Goal: Task Accomplishment & Management: Manage account settings

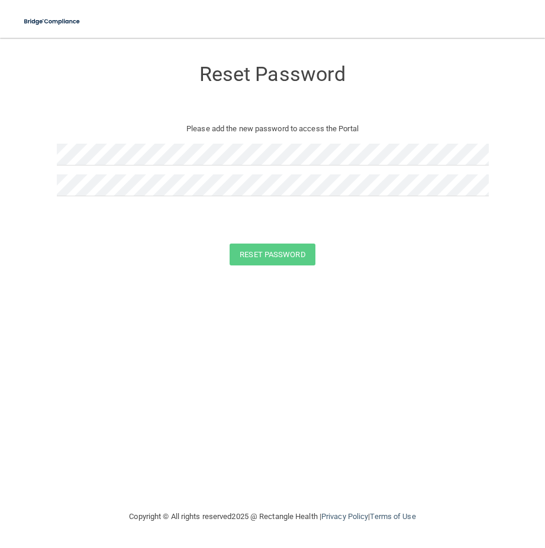
click at [136, 128] on p "Please add the new password to access the Portal" at bounding box center [273, 129] width 414 height 14
click at [252, 252] on button "Reset Password" at bounding box center [272, 255] width 85 height 22
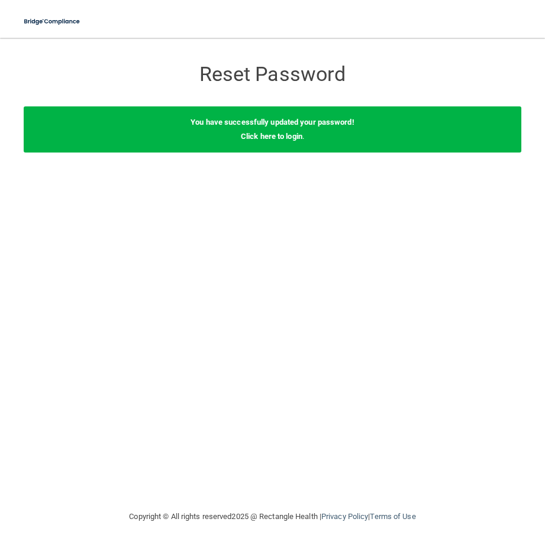
click at [292, 127] on div "You have successfully updated your password! Click here to login ." at bounding box center [273, 130] width 498 height 46
click at [293, 132] on link "Click here to login" at bounding box center [272, 136] width 62 height 9
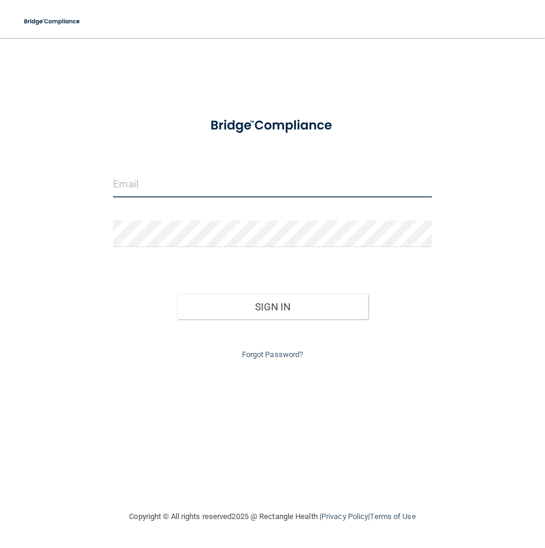
click at [134, 182] on input "email" at bounding box center [272, 184] width 318 height 27
type input "[PERSON_NAME][EMAIL_ADDRESS][DOMAIN_NAME]"
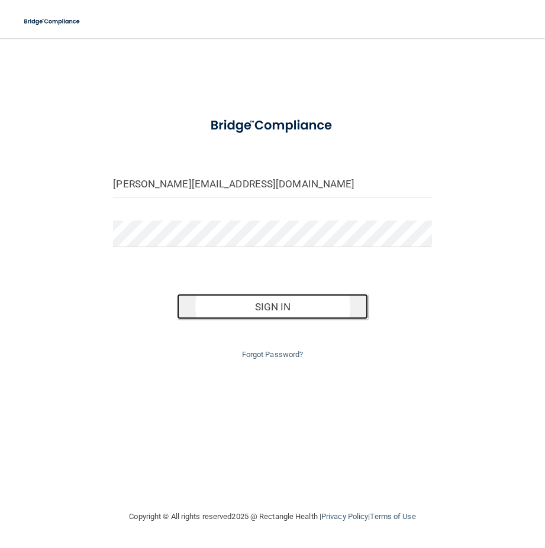
click at [306, 306] on button "Sign In" at bounding box center [272, 307] width 191 height 26
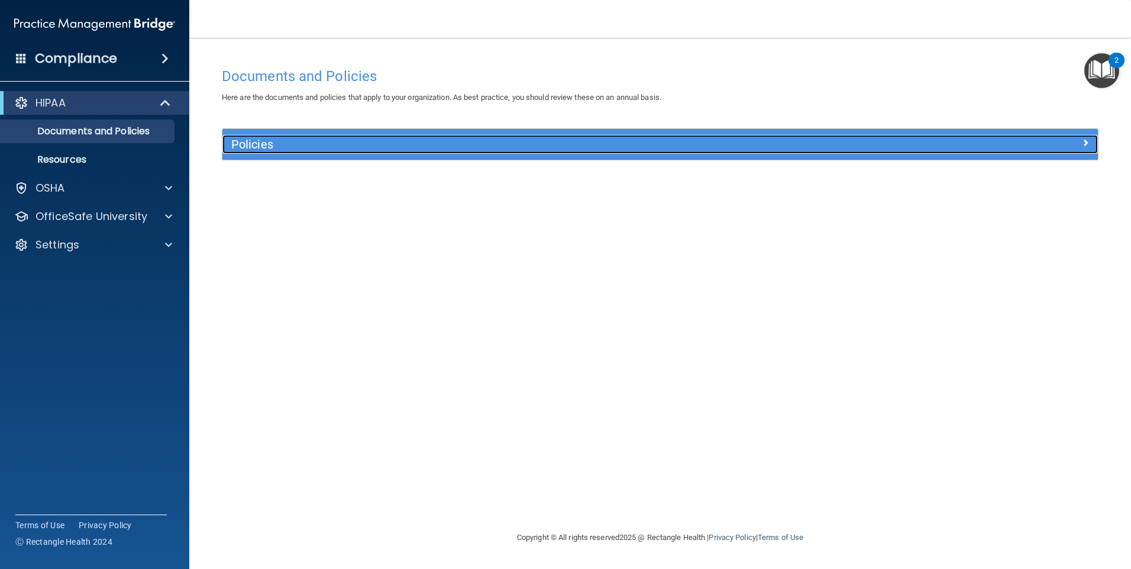
click at [544, 141] on span at bounding box center [1085, 142] width 7 height 14
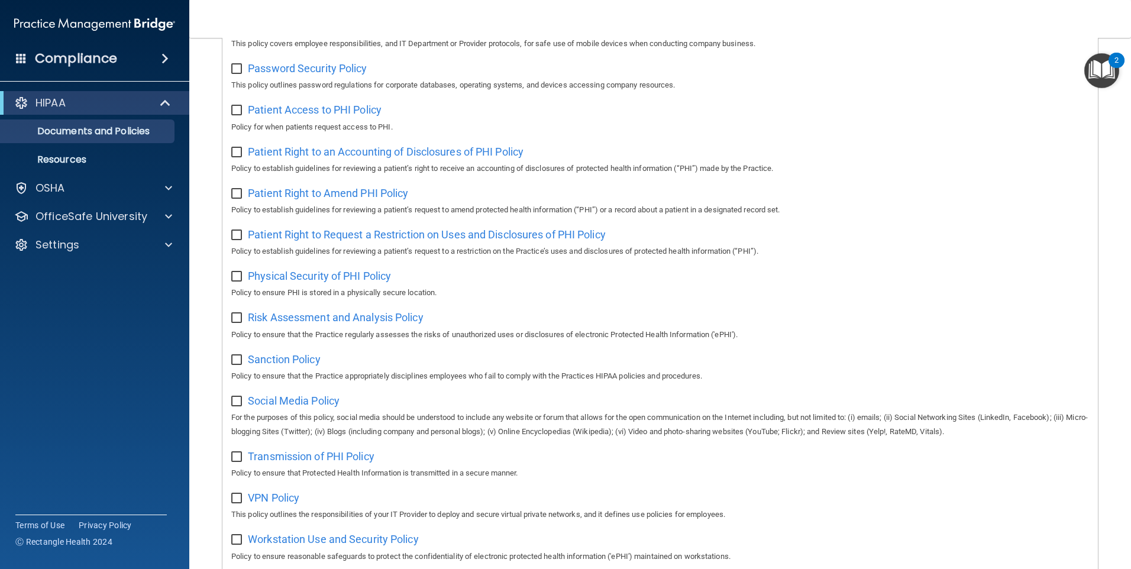
scroll to position [592, 0]
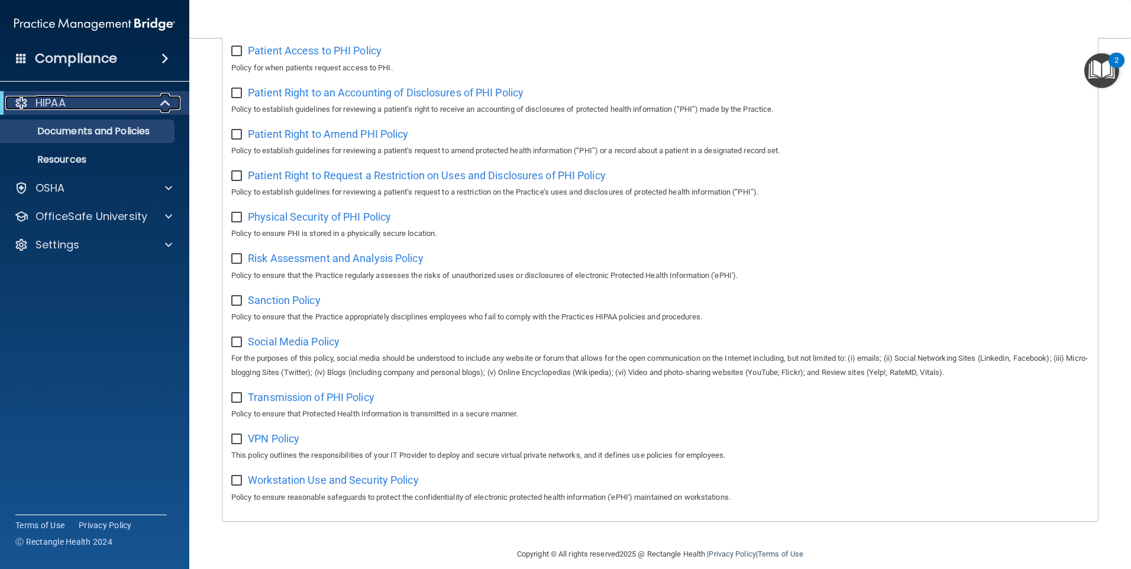
click at [165, 101] on span at bounding box center [167, 103] width 10 height 14
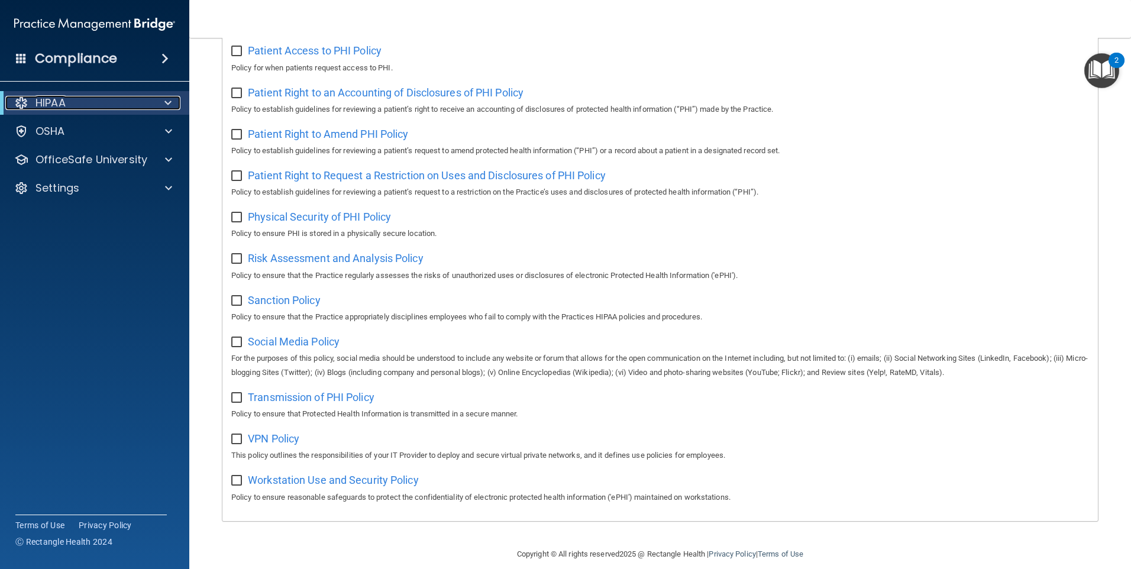
click at [165, 101] on span at bounding box center [167, 103] width 7 height 14
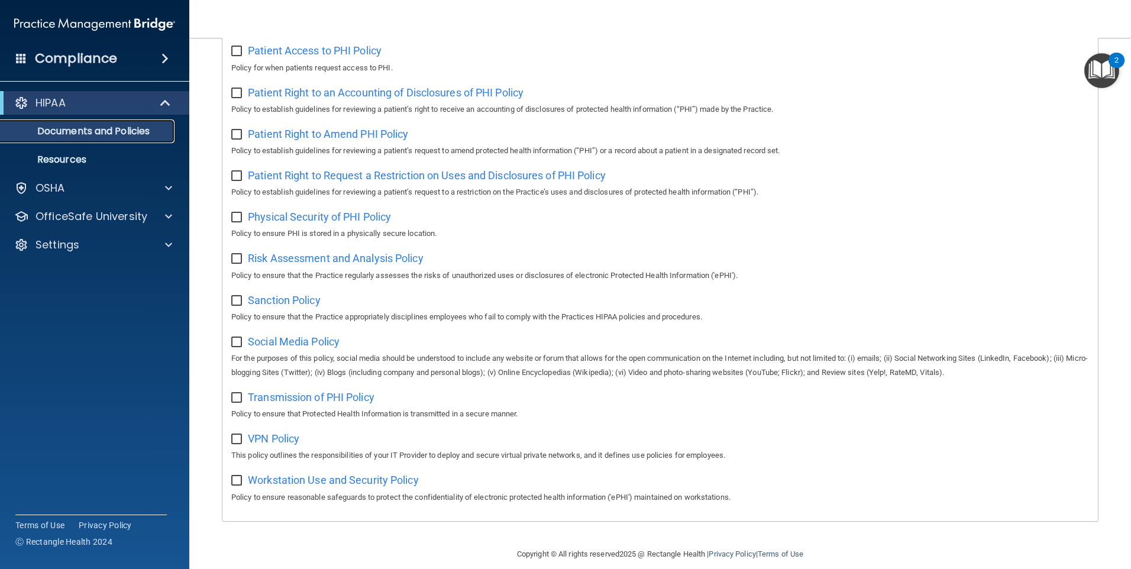
click at [112, 133] on p "Documents and Policies" at bounding box center [89, 131] width 162 height 12
click at [67, 162] on p "Resources" at bounding box center [89, 160] width 162 height 12
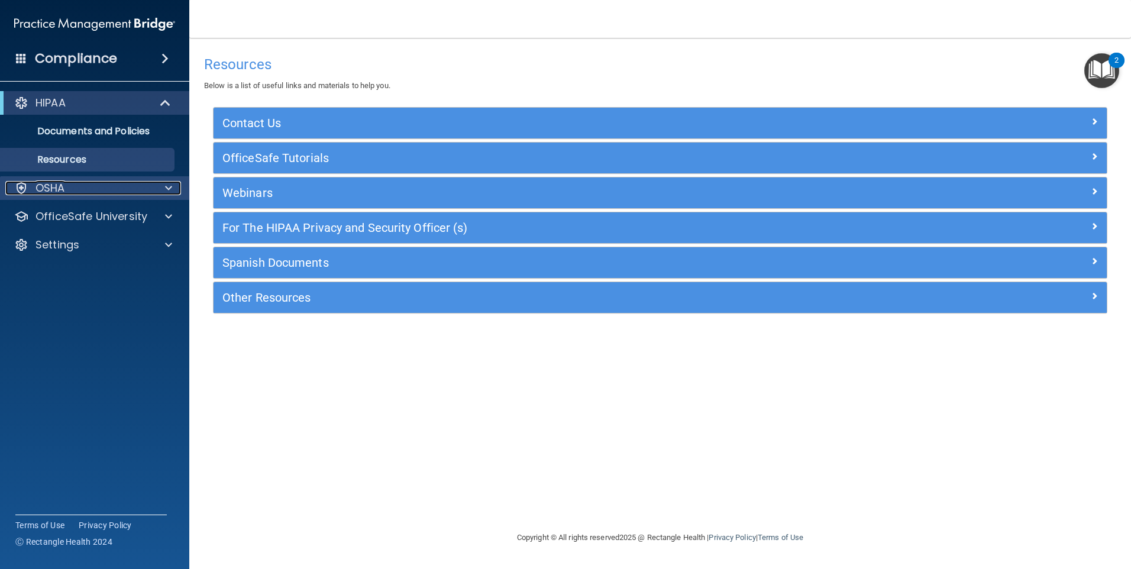
click at [173, 189] on div at bounding box center [167, 188] width 30 height 14
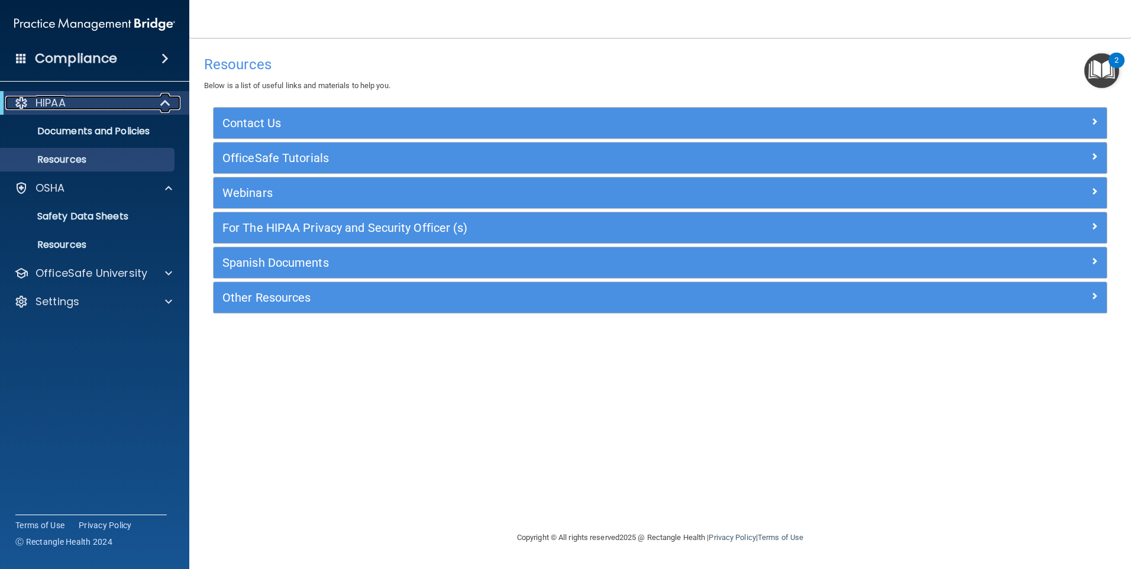
click at [164, 99] on span at bounding box center [167, 103] width 10 height 14
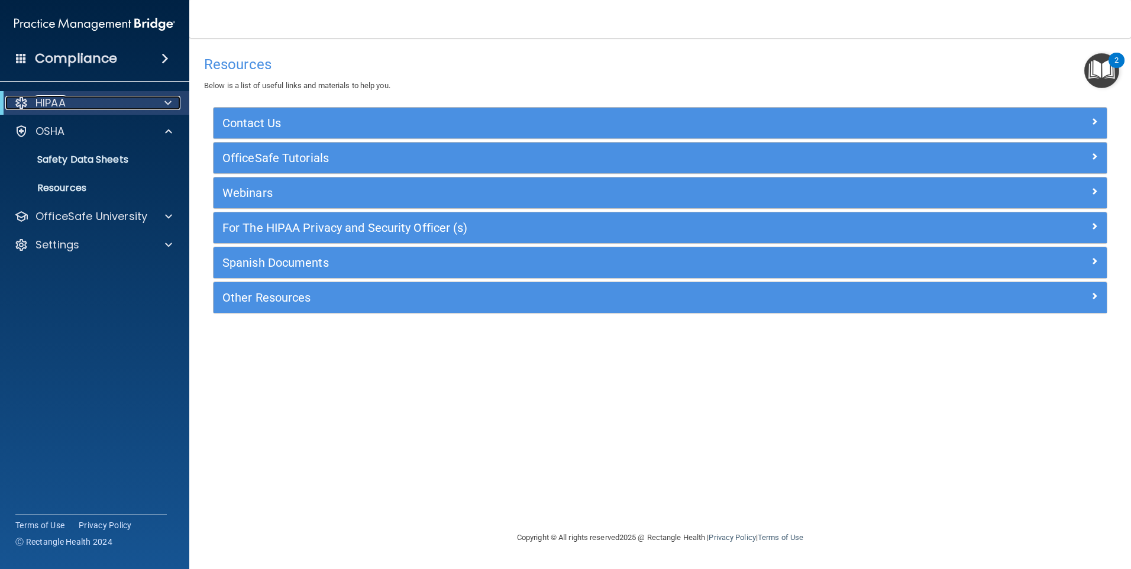
click at [164, 98] on span at bounding box center [167, 103] width 7 height 14
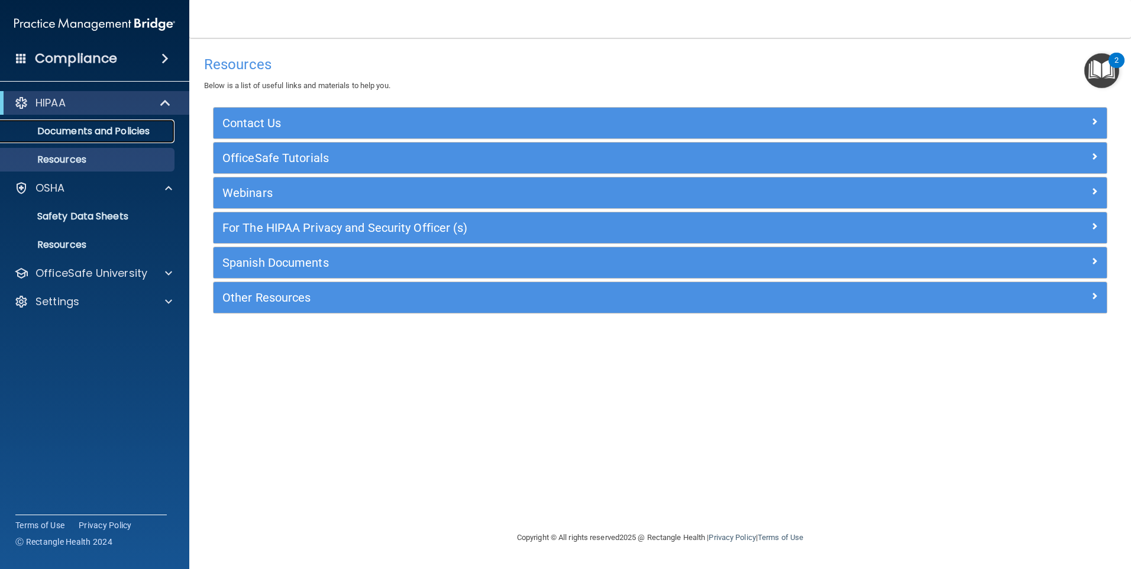
click at [122, 130] on p "Documents and Policies" at bounding box center [89, 131] width 162 height 12
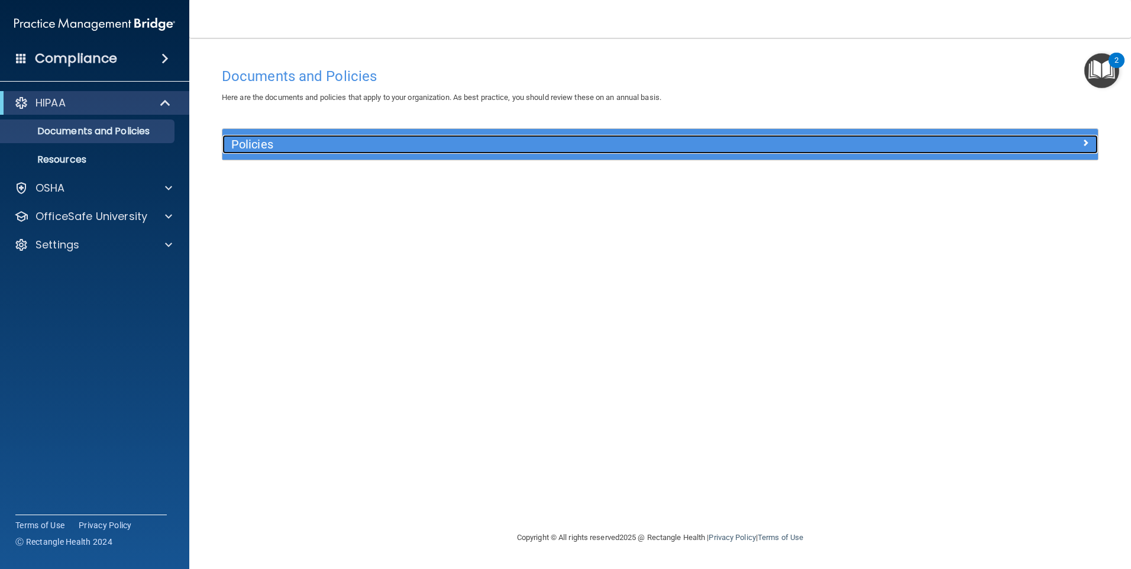
click at [256, 140] on h5 "Policies" at bounding box center [550, 144] width 639 height 13
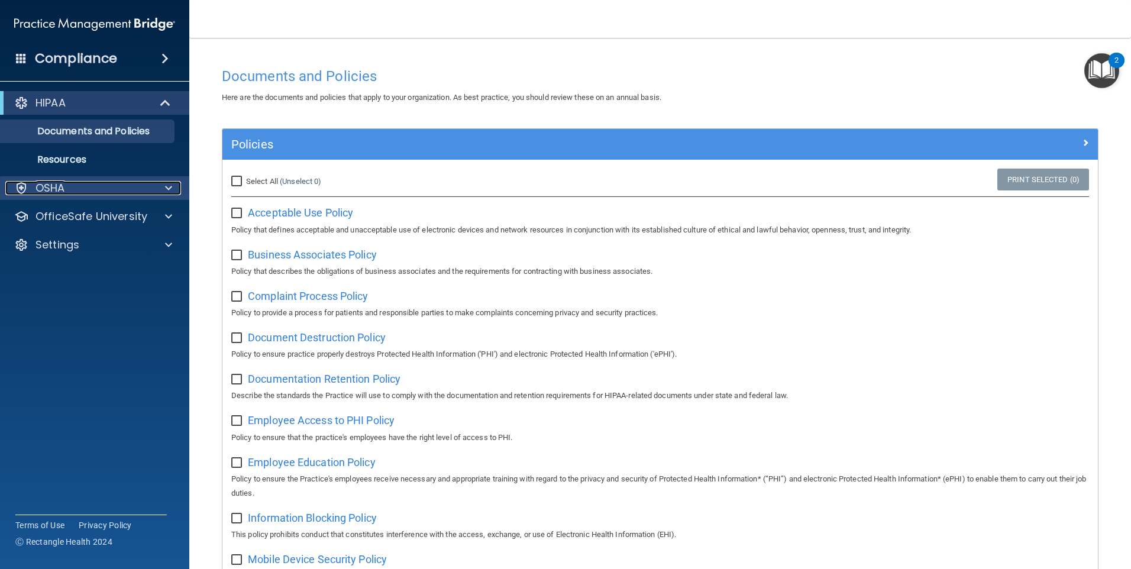
click at [164, 184] on div at bounding box center [167, 188] width 30 height 14
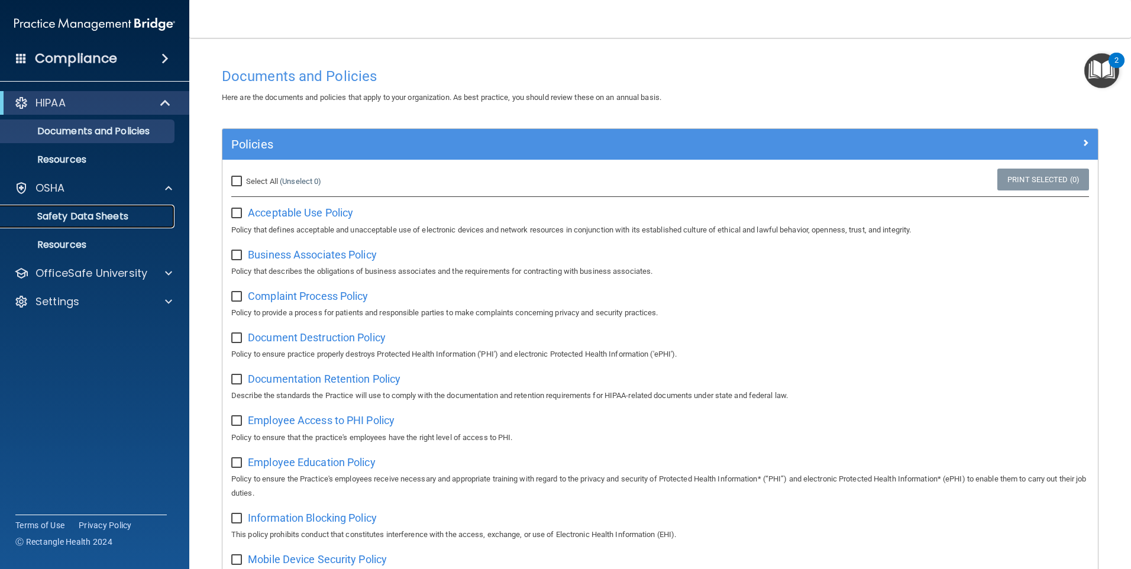
click at [137, 216] on p "Safety Data Sheets" at bounding box center [89, 217] width 162 height 12
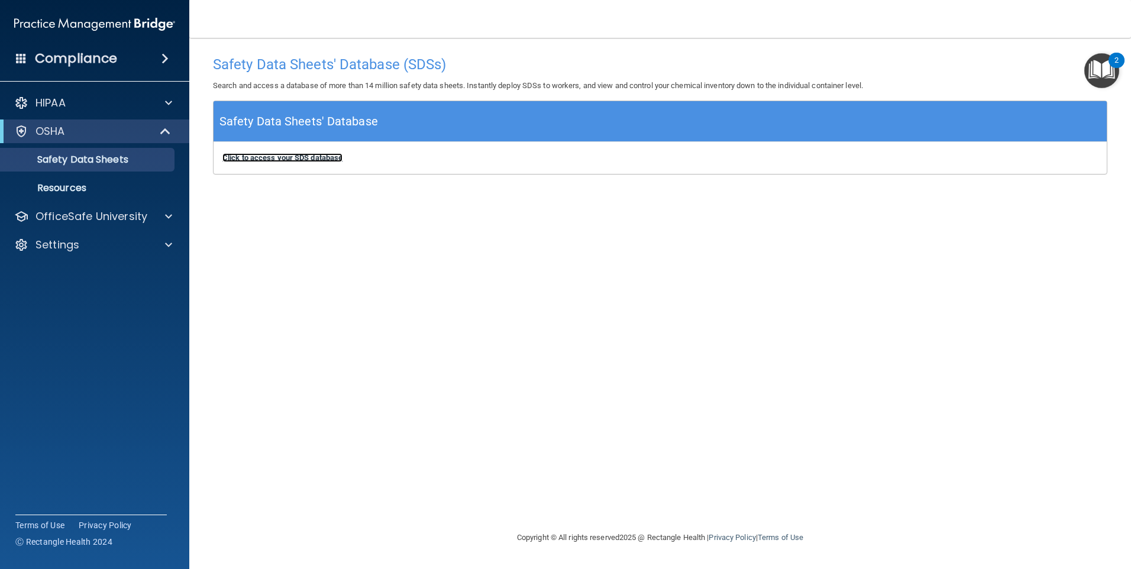
click at [320, 154] on b "Click to access your SDS database" at bounding box center [282, 157] width 120 height 9
click at [82, 185] on p "Resources" at bounding box center [89, 188] width 162 height 12
